Goal: Information Seeking & Learning: Learn about a topic

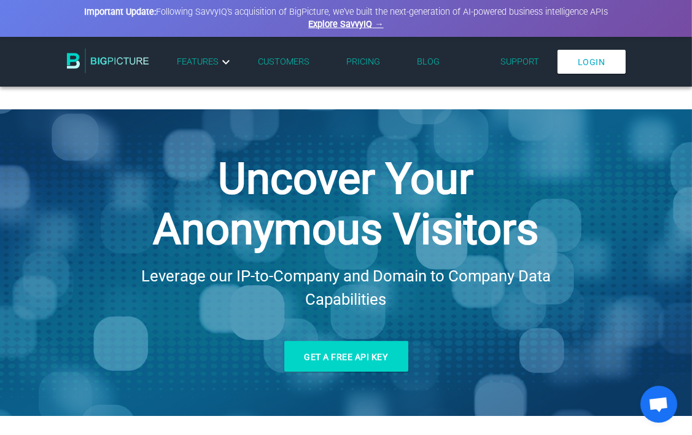
click at [363, 63] on link "Pricing" at bounding box center [363, 61] width 34 height 10
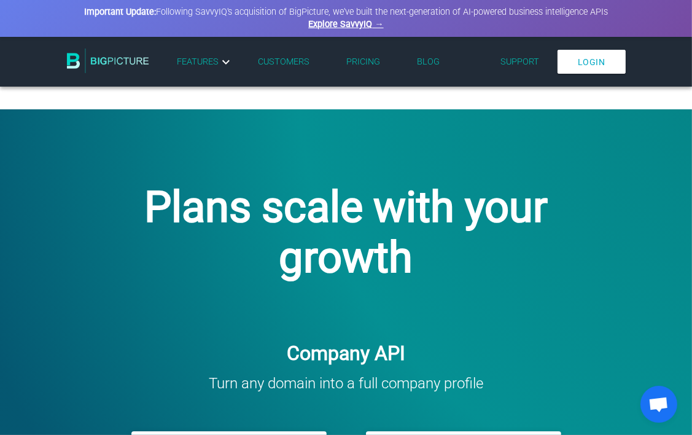
scroll to position [25, 0]
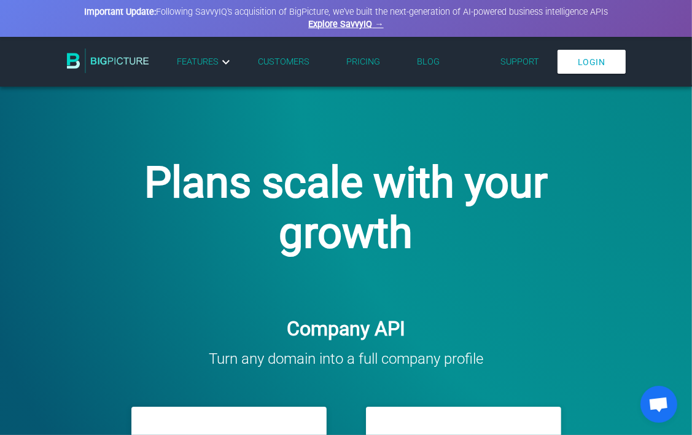
click at [361, 64] on link "Pricing" at bounding box center [363, 61] width 34 height 10
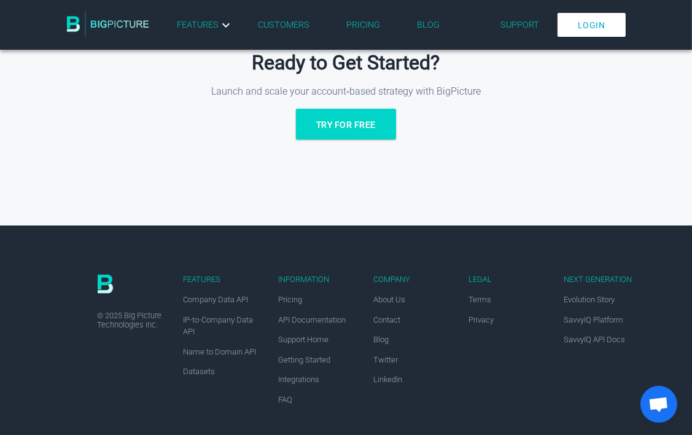
scroll to position [1099, 0]
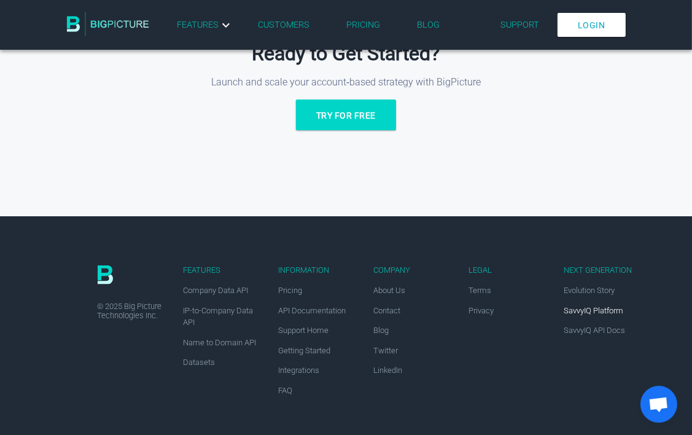
click at [431, 312] on link "SavvyIQ Platform" at bounding box center [594, 310] width 60 height 9
click at [589, 312] on link "SavvyIQ Platform" at bounding box center [594, 310] width 60 height 9
click at [197, 361] on link "Datasets" at bounding box center [200, 361] width 32 height 9
